Goal: Use online tool/utility: Utilize a website feature to perform a specific function

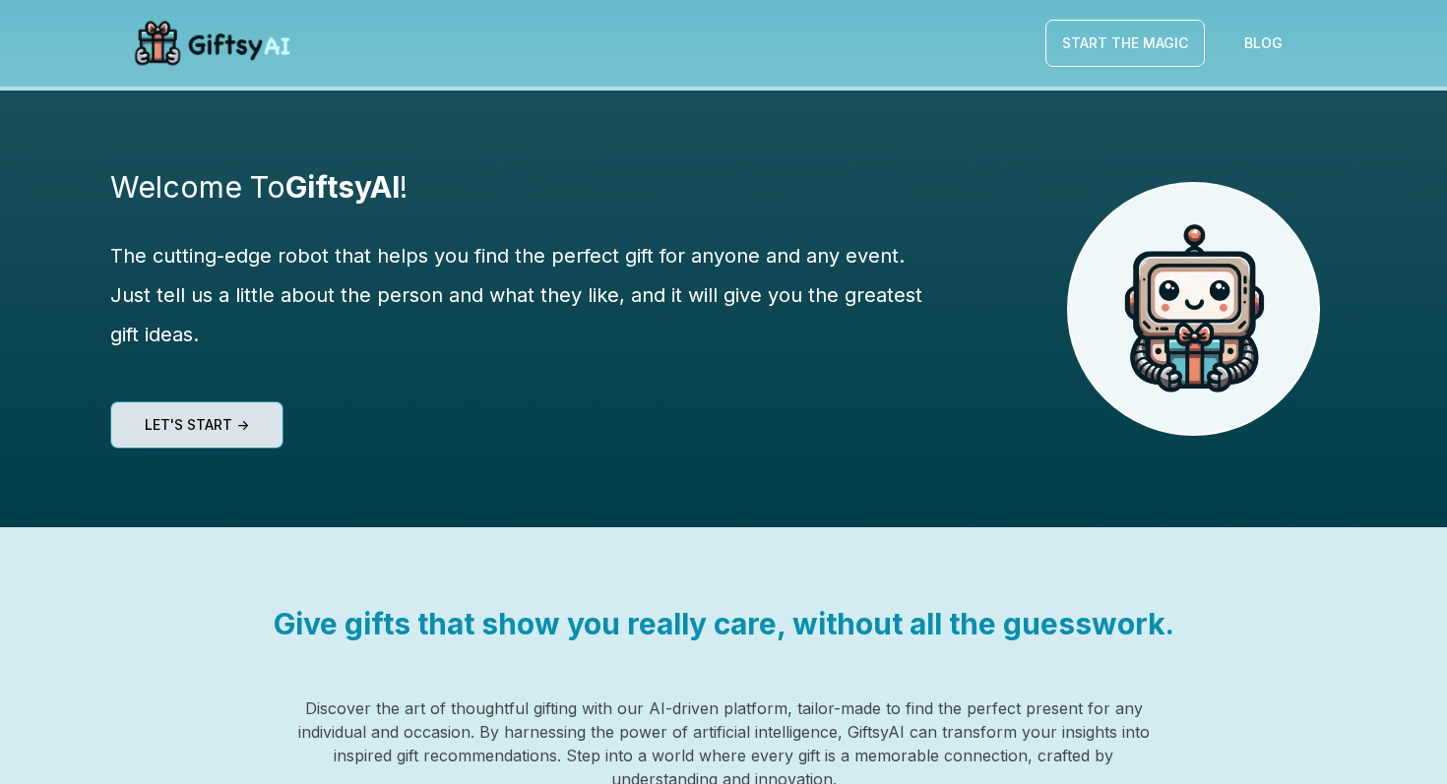
click at [246, 437] on link "Let's start ->" at bounding box center [197, 425] width 120 height 28
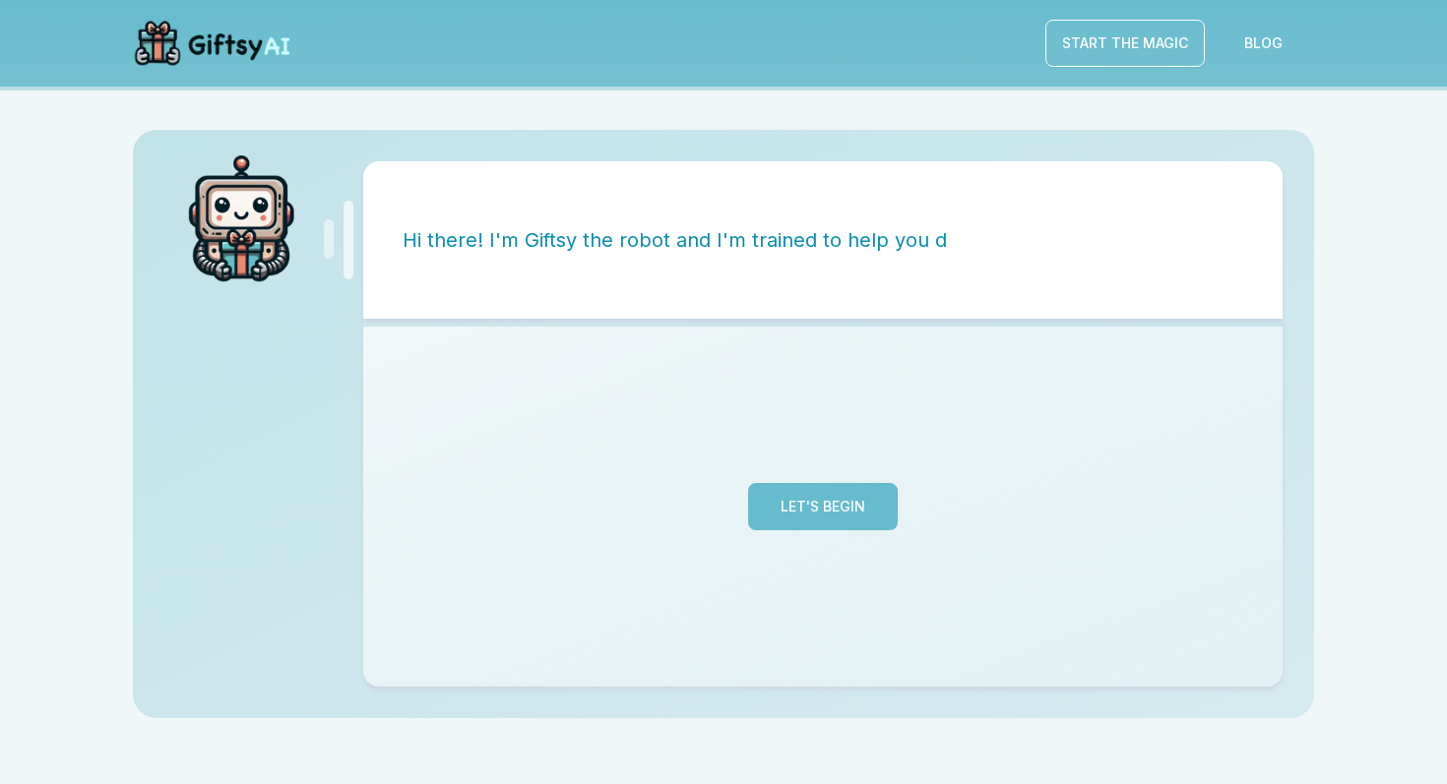
click at [847, 513] on button "Let's Begin" at bounding box center [823, 506] width 150 height 47
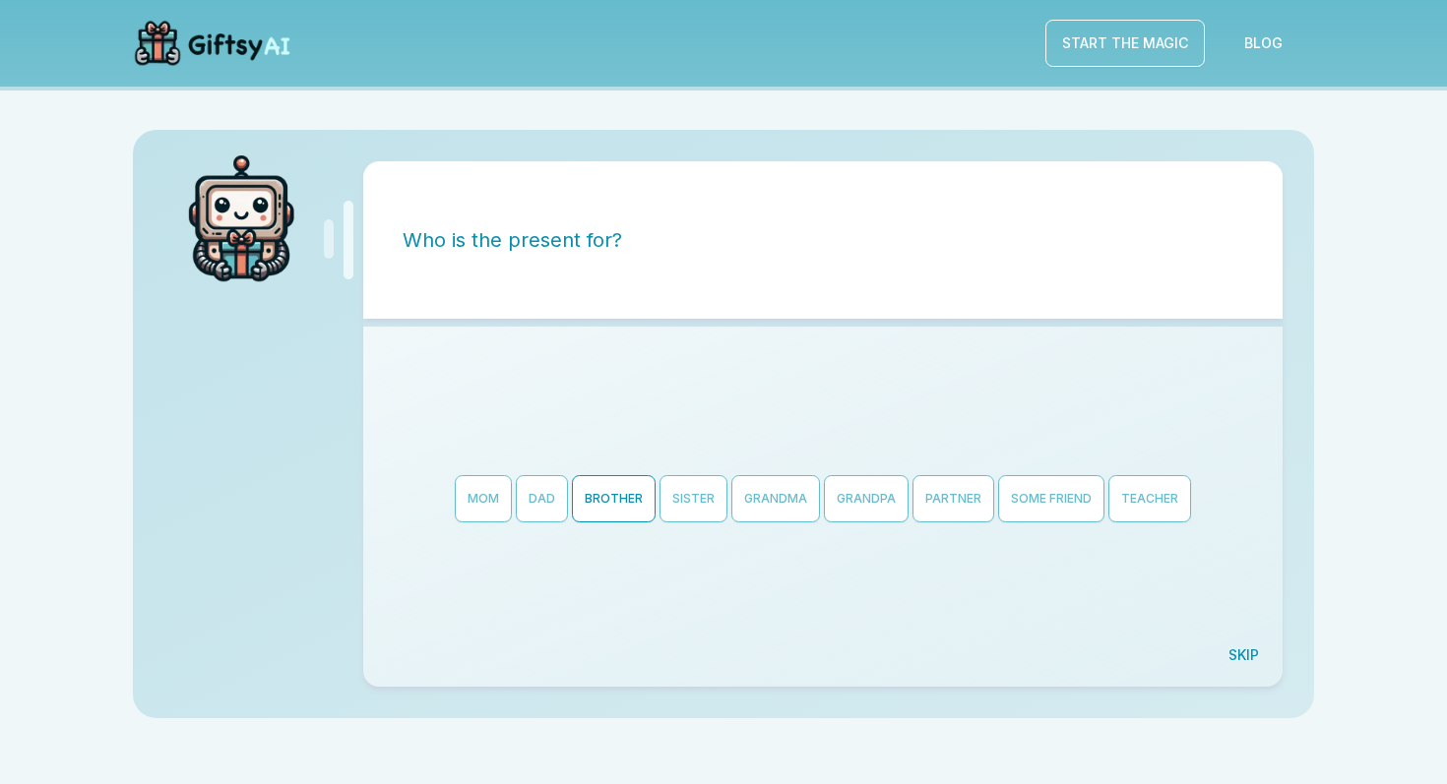
click at [618, 506] on button "Brother" at bounding box center [614, 498] width 84 height 47
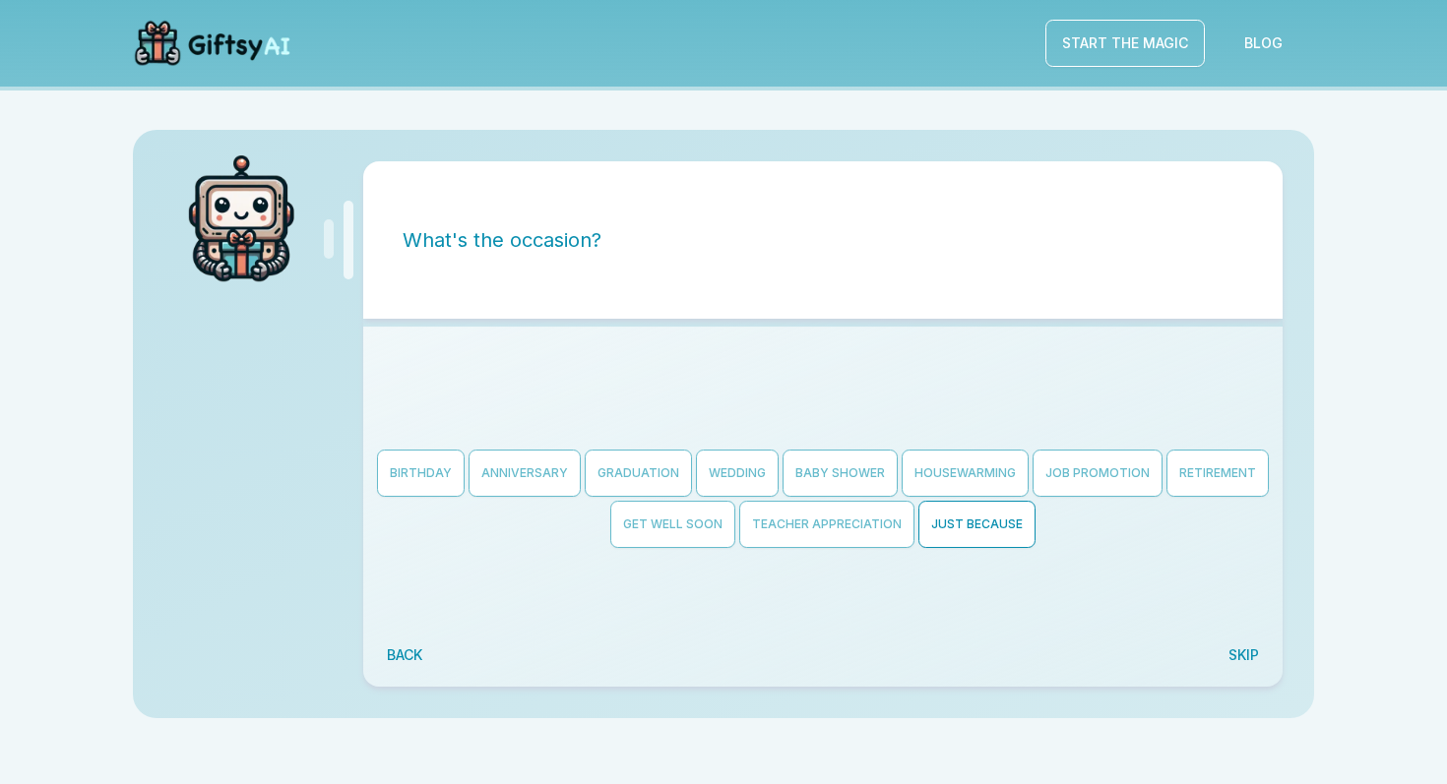
click at [953, 538] on button "Just Because" at bounding box center [976, 524] width 117 height 47
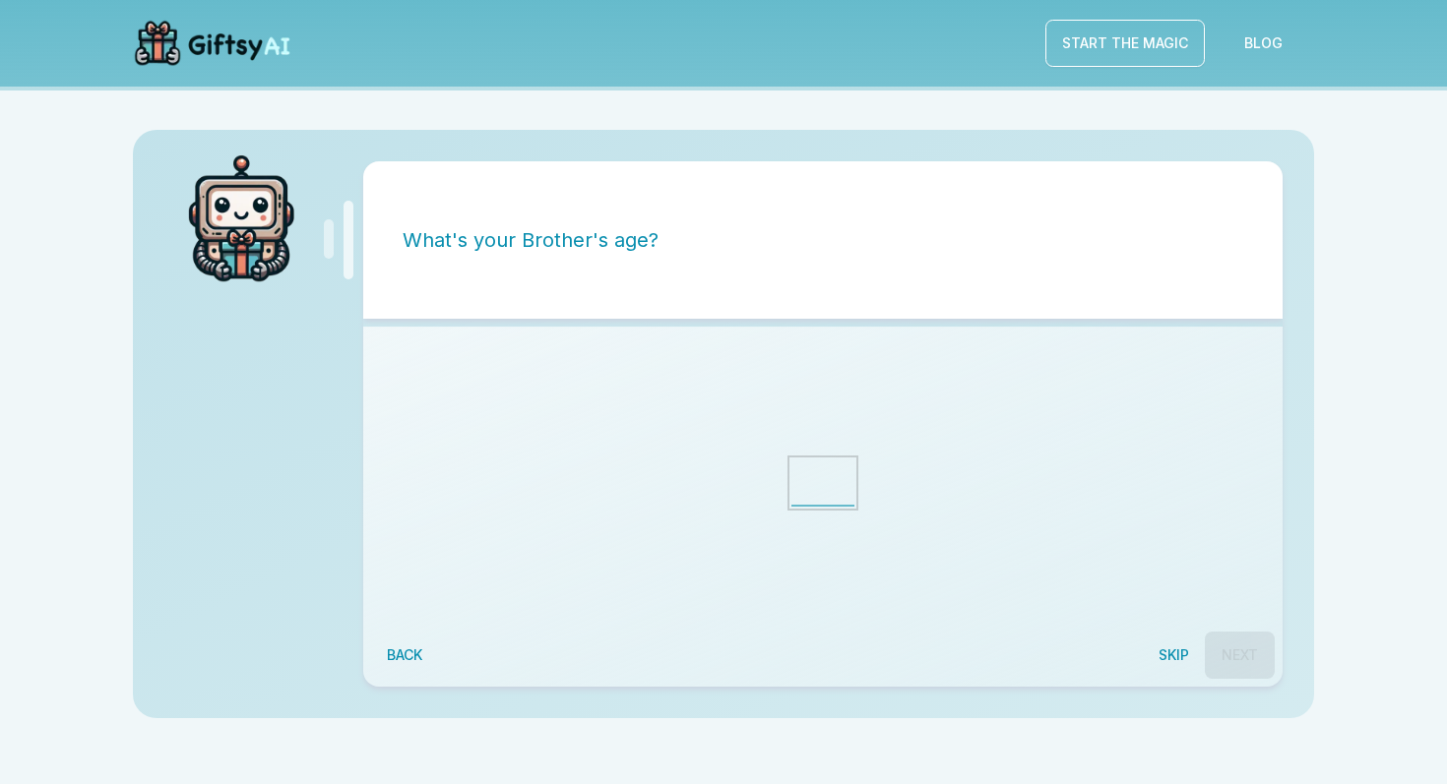
click at [853, 495] on input "string" at bounding box center [822, 483] width 63 height 47
type input "*"
type input "**"
click at [1243, 640] on button "Next" at bounding box center [1240, 655] width 70 height 47
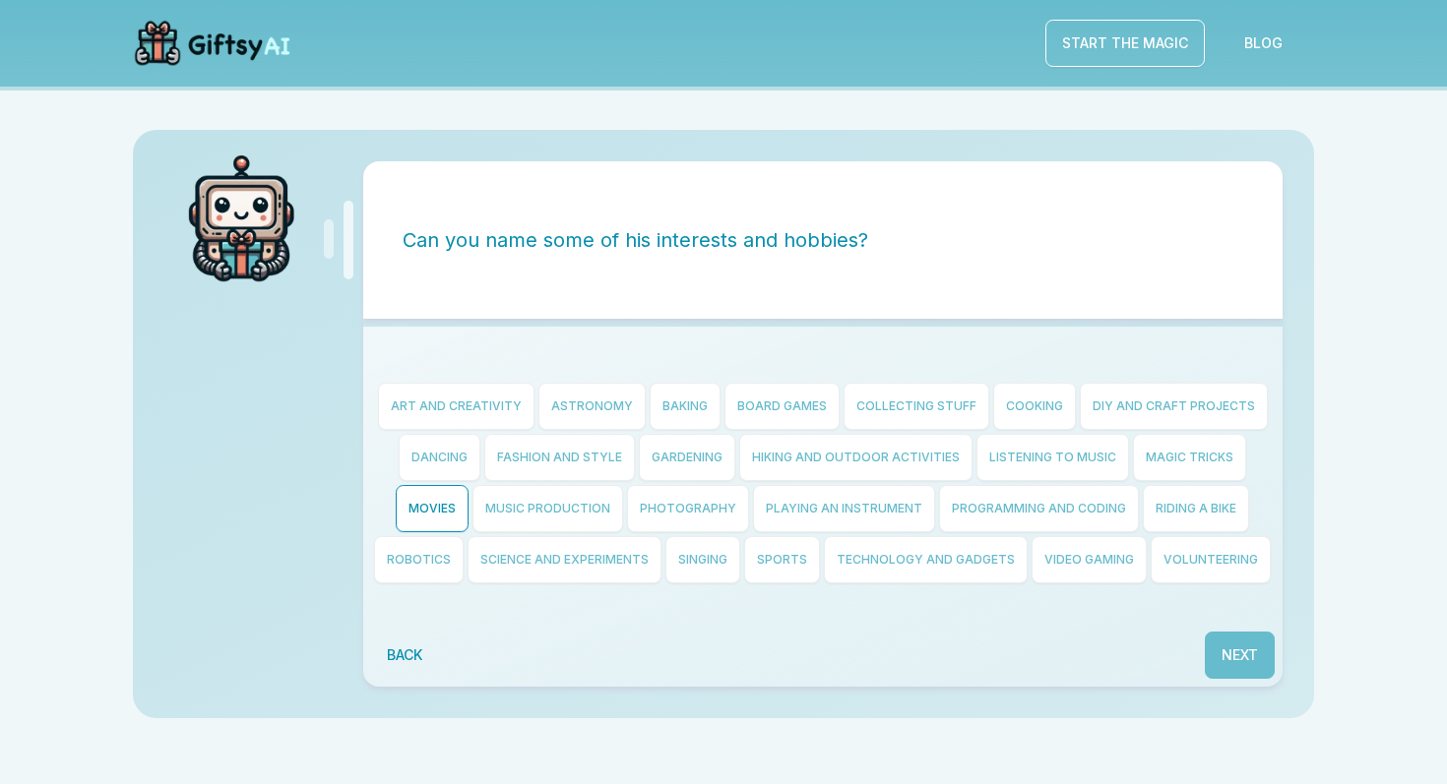
click at [435, 496] on button "Movies" at bounding box center [432, 508] width 73 height 47
click at [544, 493] on button "Music Production" at bounding box center [547, 508] width 151 height 47
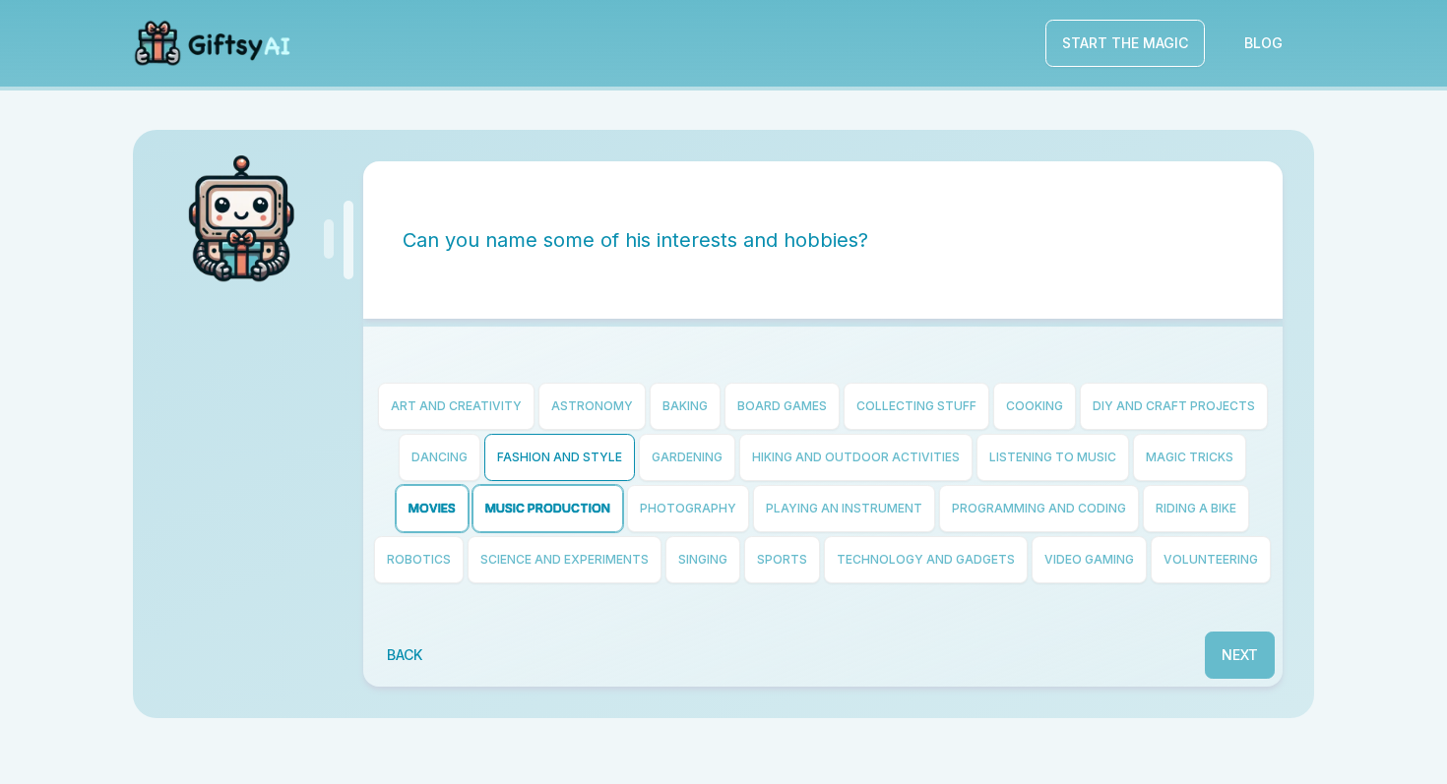
click at [570, 468] on button "Fashion and Style" at bounding box center [559, 457] width 151 height 47
click at [646, 454] on button "Gardening" at bounding box center [687, 457] width 96 height 47
click at [1249, 643] on button "Next" at bounding box center [1240, 655] width 70 height 47
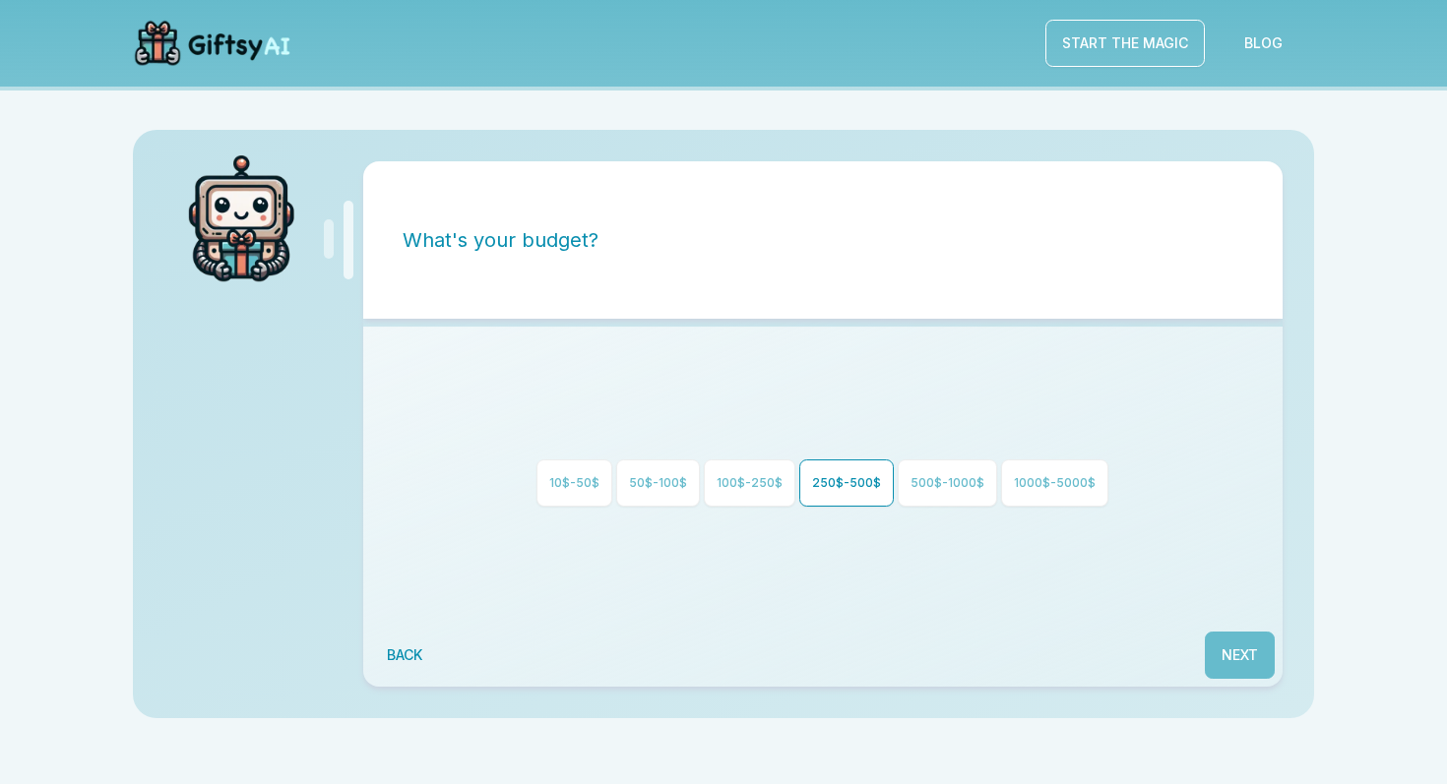
click at [839, 477] on button "250$-500$" at bounding box center [846, 483] width 94 height 47
click at [621, 469] on div "50$-100$" at bounding box center [658, 483] width 88 height 51
click at [628, 470] on button "50$-100$" at bounding box center [658, 483] width 84 height 47
click at [824, 502] on button "250$-500$" at bounding box center [846, 483] width 94 height 47
click at [1217, 659] on button "Next" at bounding box center [1240, 655] width 70 height 47
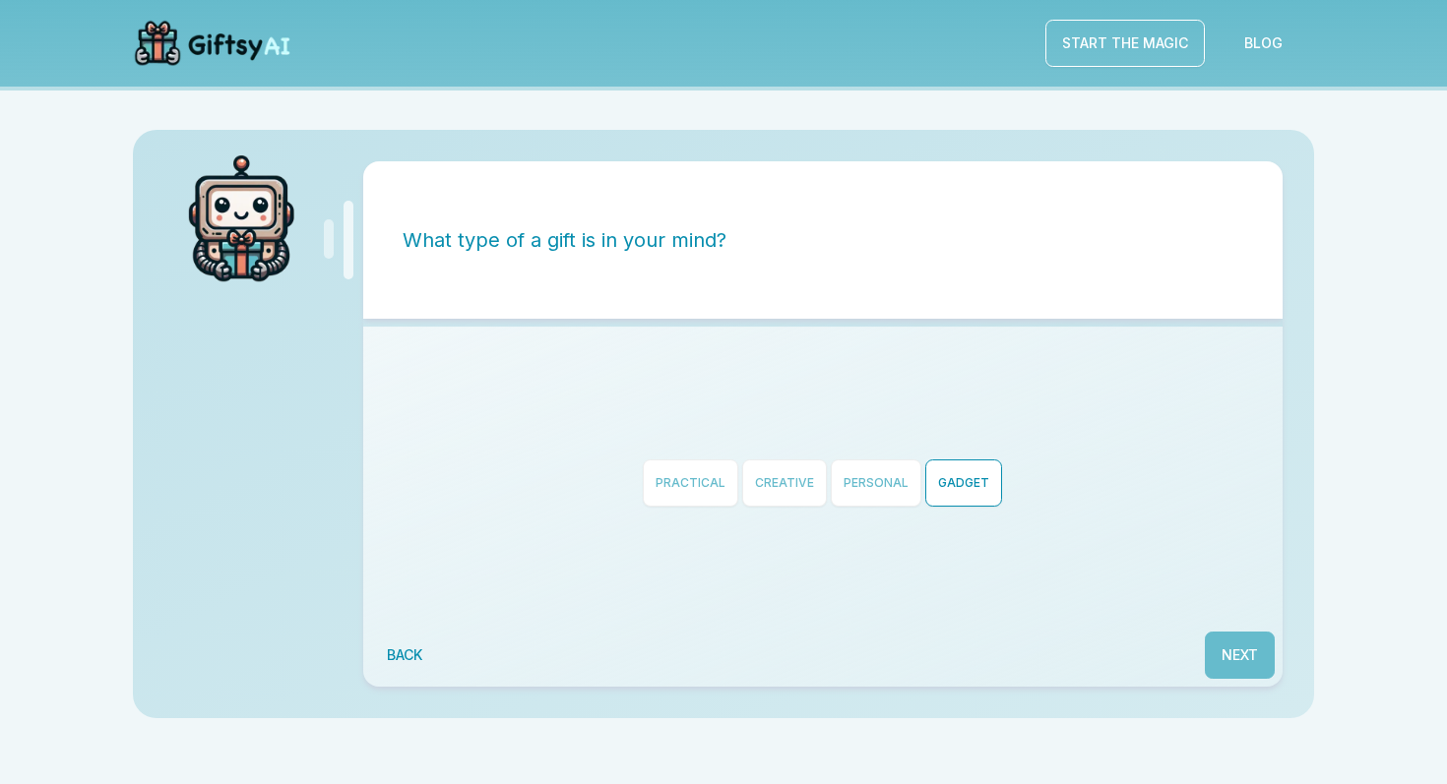
click at [953, 489] on button "gadget" at bounding box center [963, 483] width 77 height 47
click at [1235, 652] on button "Next" at bounding box center [1240, 655] width 70 height 47
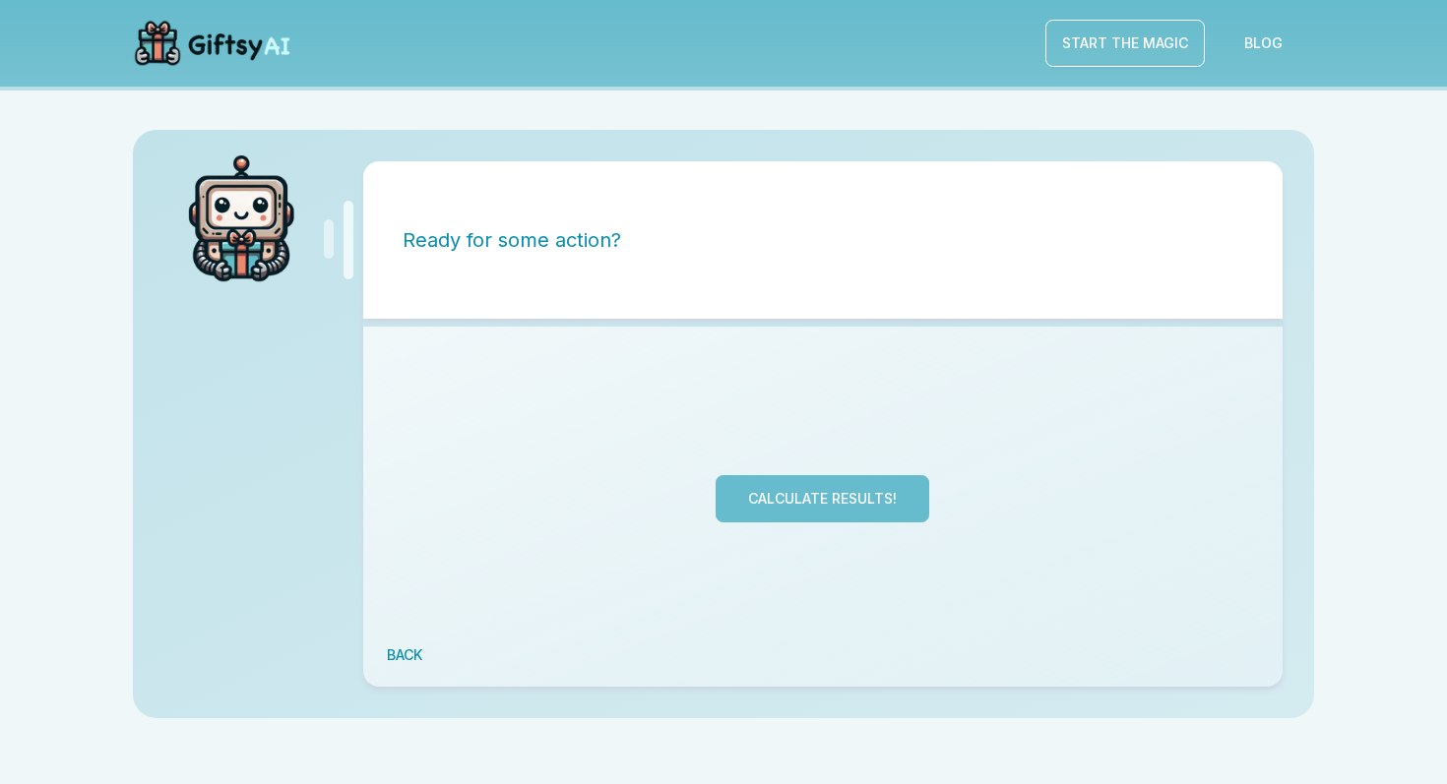
click at [849, 491] on button "Calculate Results!" at bounding box center [823, 498] width 214 height 47
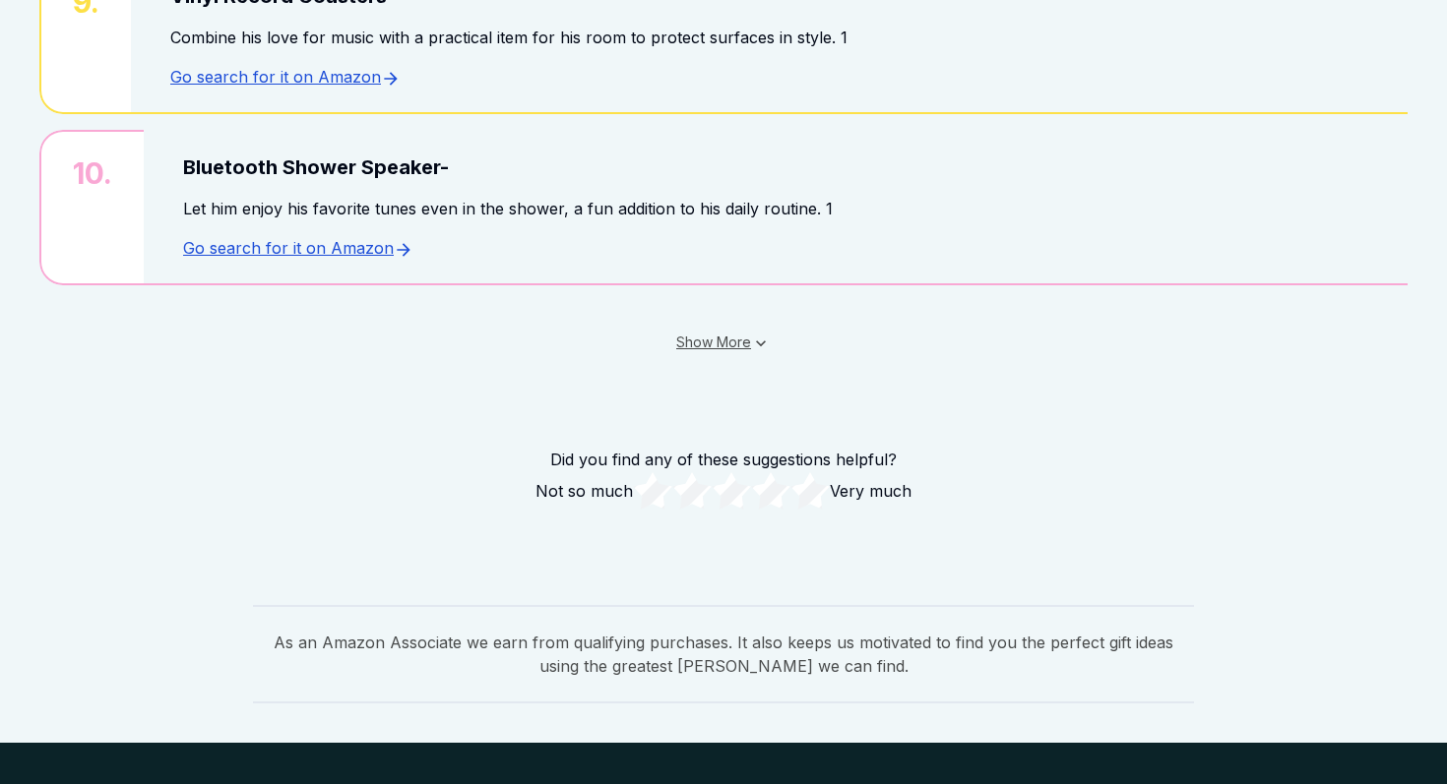
scroll to position [1539, 0]
